Goal: Task Accomplishment & Management: Use online tool/utility

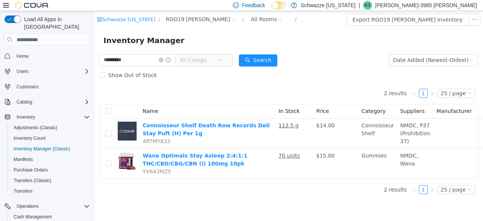
scroll to position [60, 0]
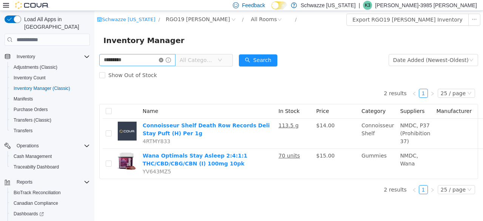
click at [163, 61] on icon "icon: close-circle" at bounding box center [161, 60] width 5 height 5
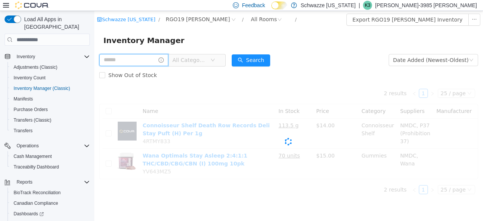
click at [156, 65] on input "text" at bounding box center [133, 60] width 69 height 12
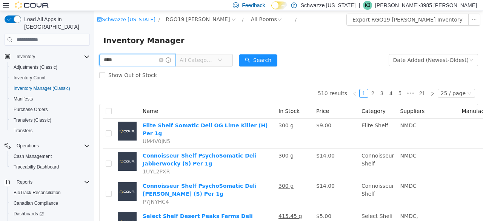
type input "****"
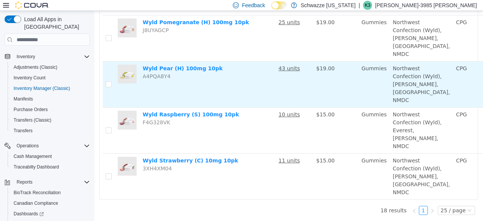
scroll to position [719, 0]
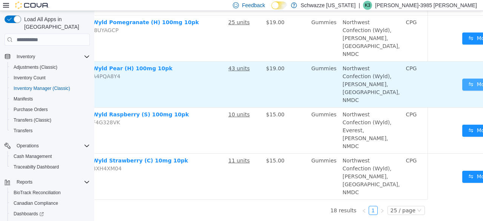
click at [462, 91] on button "Move" at bounding box center [479, 85] width 35 height 12
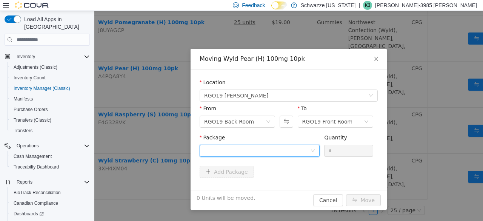
click at [279, 148] on div at bounding box center [257, 150] width 106 height 11
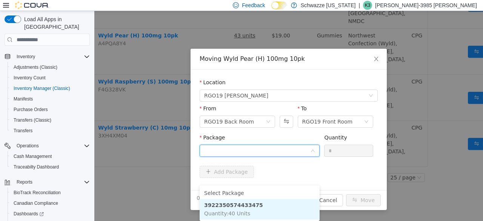
click at [258, 199] on li "3922350574433475 Quantity : 40 Units" at bounding box center [260, 209] width 120 height 20
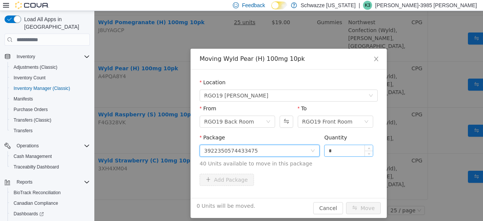
click at [325, 146] on input "*" at bounding box center [349, 150] width 48 height 11
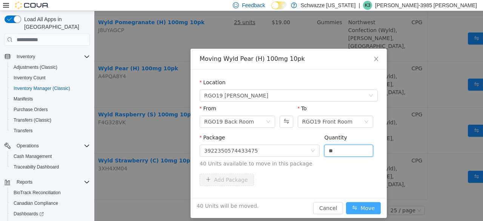
type input "**"
click at [362, 202] on button "Move" at bounding box center [363, 208] width 35 height 12
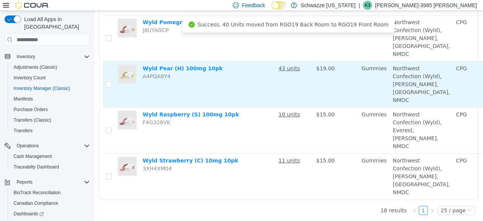
scroll to position [719, 50]
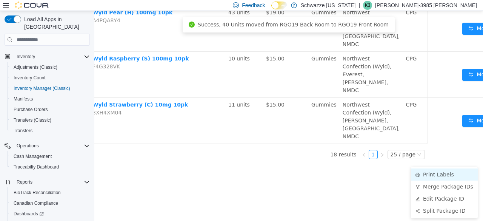
click at [436, 171] on li "Print Labels" at bounding box center [444, 174] width 67 height 12
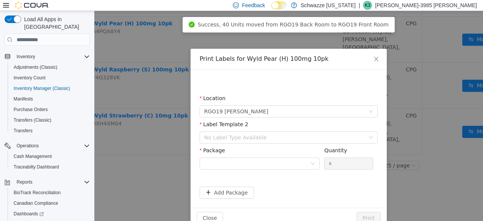
scroll to position [719, 45]
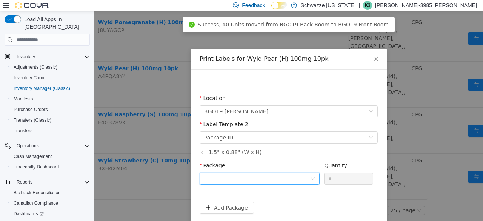
click at [283, 182] on div at bounding box center [257, 178] width 106 height 11
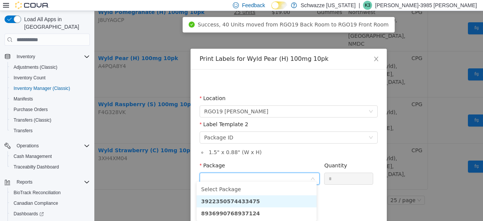
click at [253, 195] on li "3922350574433475" at bounding box center [257, 201] width 120 height 12
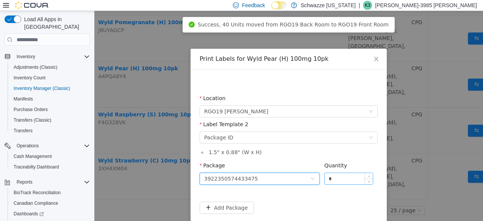
click at [350, 183] on input "*" at bounding box center [349, 178] width 48 height 11
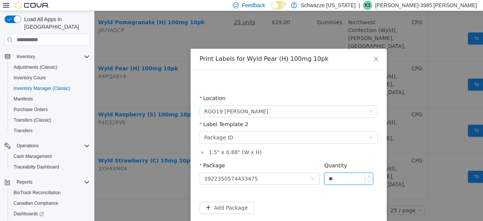
scroll to position [31, 0]
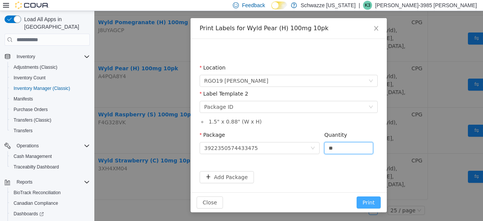
type input "**"
click at [365, 202] on button "Print" at bounding box center [369, 202] width 24 height 12
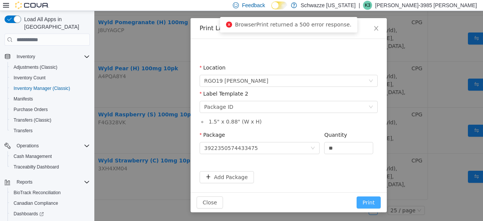
click at [366, 198] on button "Print" at bounding box center [369, 202] width 24 height 12
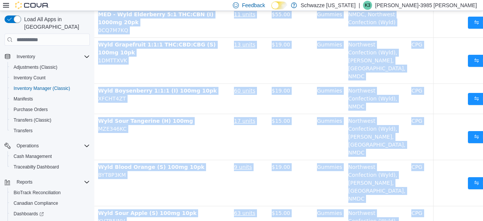
scroll to position [0, 45]
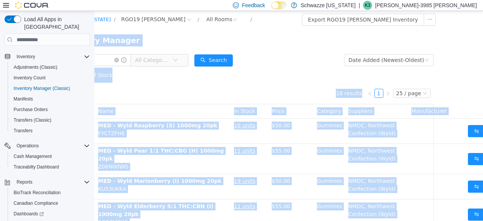
drag, startPoint x: 366, startPoint y: 198, endPoint x: 282, endPoint y: -29, distance: 241.8
click at [282, 11] on html "Schwazze [US_STATE] / RGO19 [PERSON_NAME] / All Rooms / Export RGO19 [PERSON_NA…" at bounding box center [244, 116] width 389 height 210
click at [299, 75] on div "Show Out of Stock" at bounding box center [244, 75] width 379 height 15
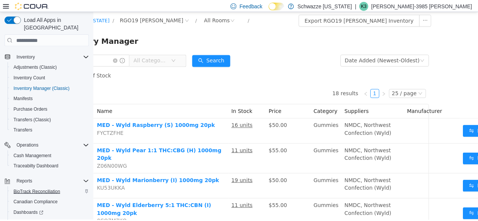
scroll to position [89, 0]
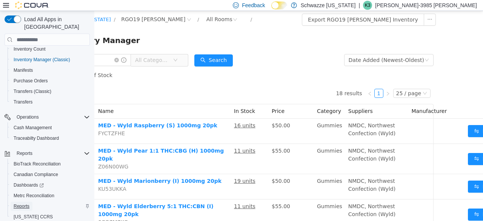
click at [25, 202] on span "Reports" at bounding box center [22, 206] width 16 height 9
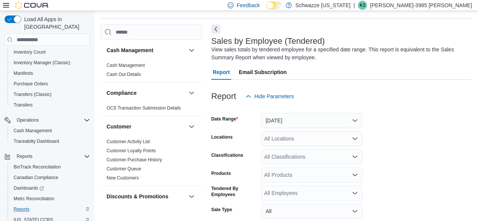
scroll to position [25, 0]
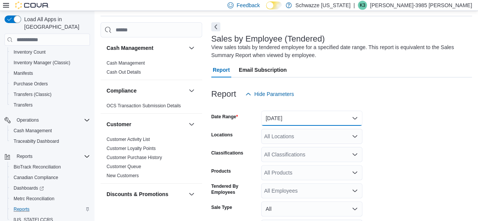
click at [303, 119] on button "[DATE]" at bounding box center [311, 118] width 101 height 15
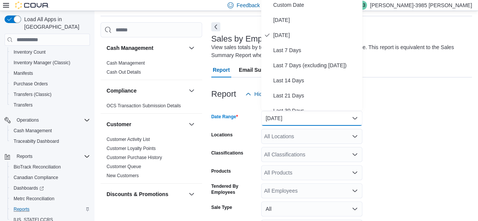
scroll to position [23, 0]
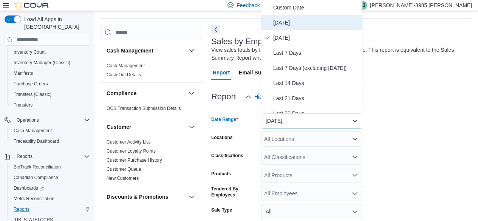
click at [300, 20] on span "[DATE]" at bounding box center [316, 22] width 86 height 9
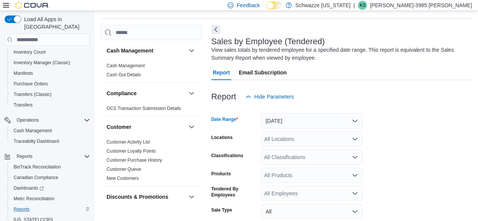
click at [290, 141] on div "All Locations" at bounding box center [311, 138] width 101 height 15
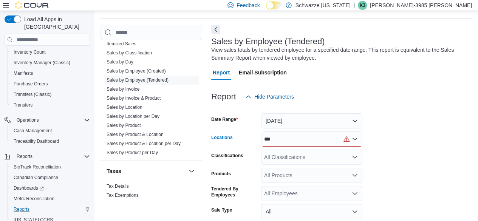
scroll to position [594, 0]
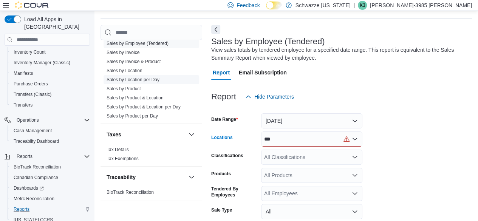
type input "***"
click at [145, 82] on span "Sales by Location per Day" at bounding box center [151, 79] width 96 height 9
click at [153, 77] on link "Sales by Location per Day" at bounding box center [132, 79] width 53 height 5
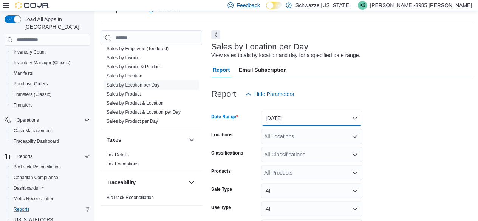
click at [272, 112] on button "[DATE]" at bounding box center [311, 118] width 101 height 15
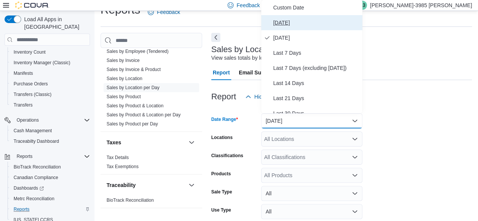
click at [281, 25] on span "[DATE]" at bounding box center [316, 22] width 86 height 9
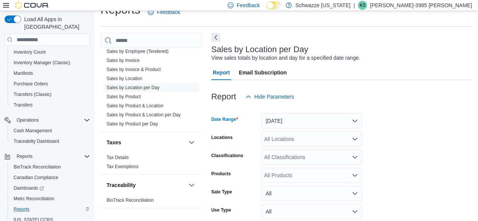
click at [286, 139] on div "All Locations" at bounding box center [311, 138] width 101 height 15
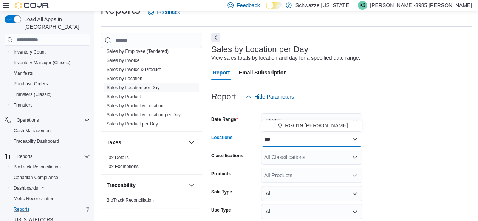
type input "***"
click at [292, 125] on span "RGO19 [PERSON_NAME]" at bounding box center [316, 126] width 63 height 8
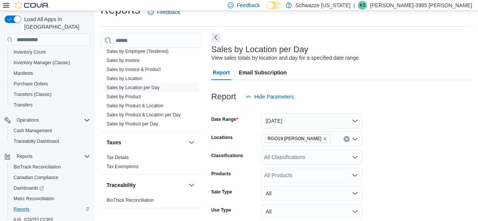
click at [441, 145] on form "Date Range [DATE] Locations RGO19 [PERSON_NAME] Classifications All Classificat…" at bounding box center [341, 181] width 260 height 154
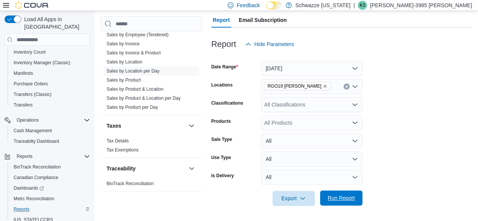
click at [342, 202] on span "Run Report" at bounding box center [340, 197] width 33 height 15
